Goal: Find specific page/section

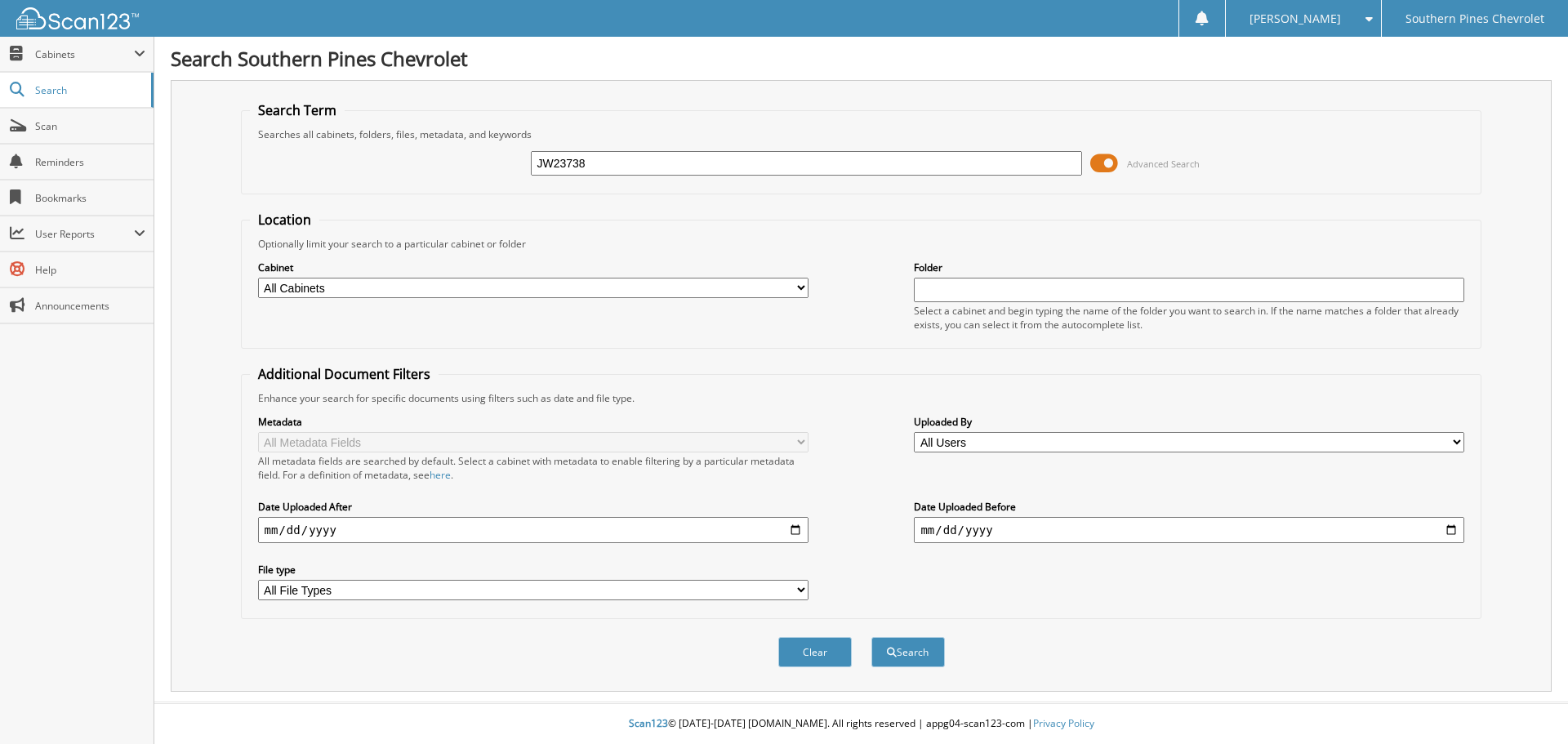
type input "JW23738"
click at [871, 637] on button "Search" at bounding box center [907, 652] width 73 height 30
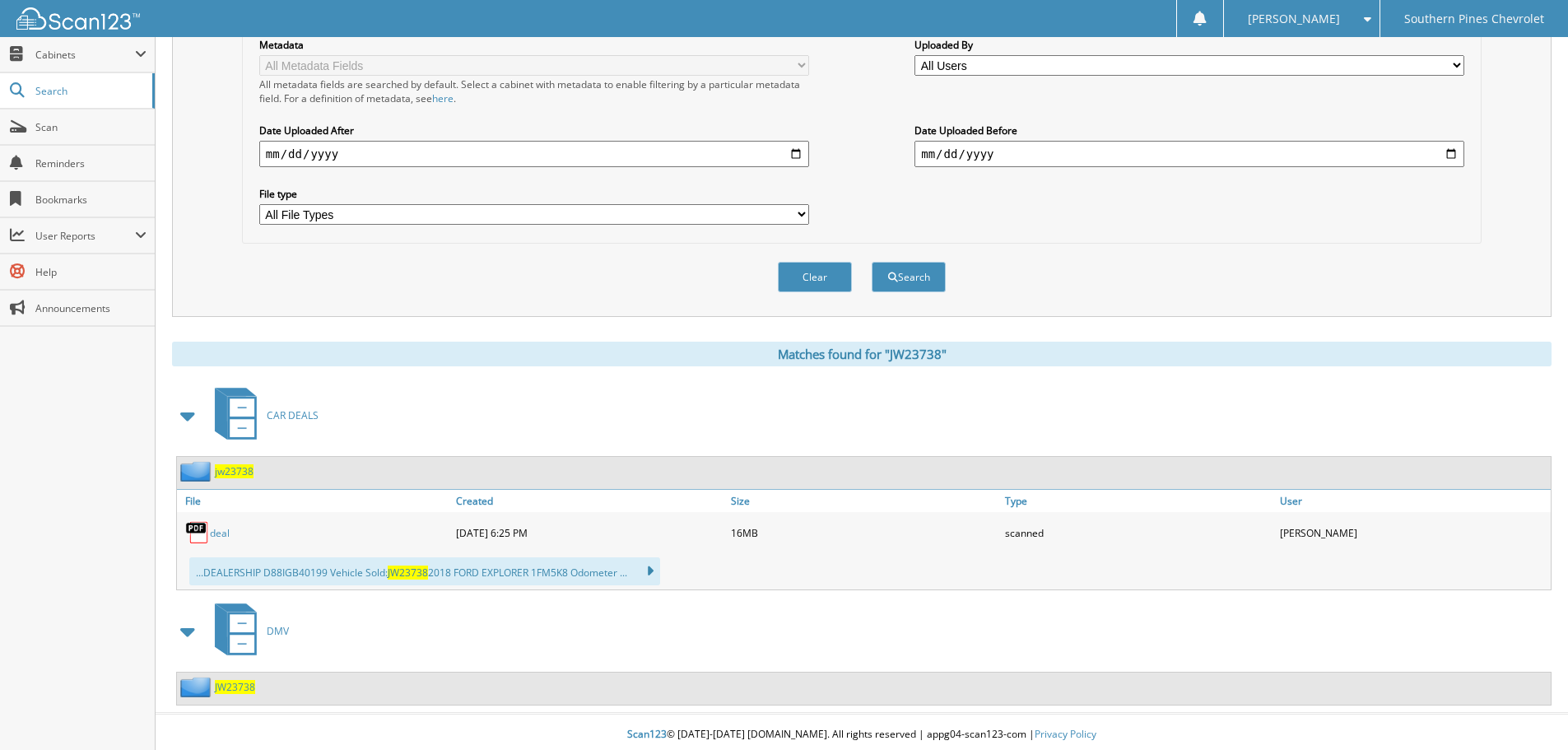
scroll to position [386, 0]
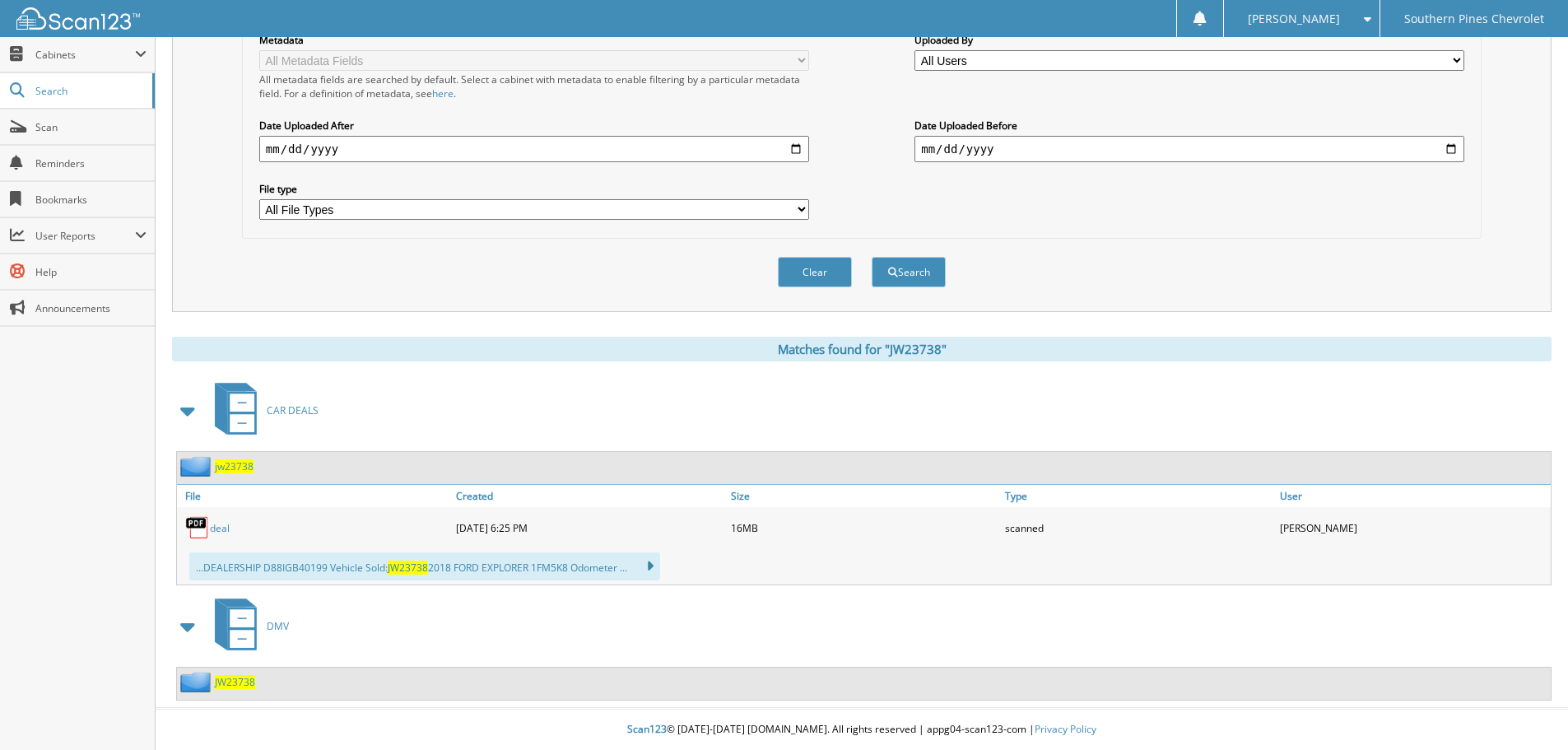
click at [218, 528] on link "deal" at bounding box center [220, 528] width 20 height 14
